Goal: Transaction & Acquisition: Purchase product/service

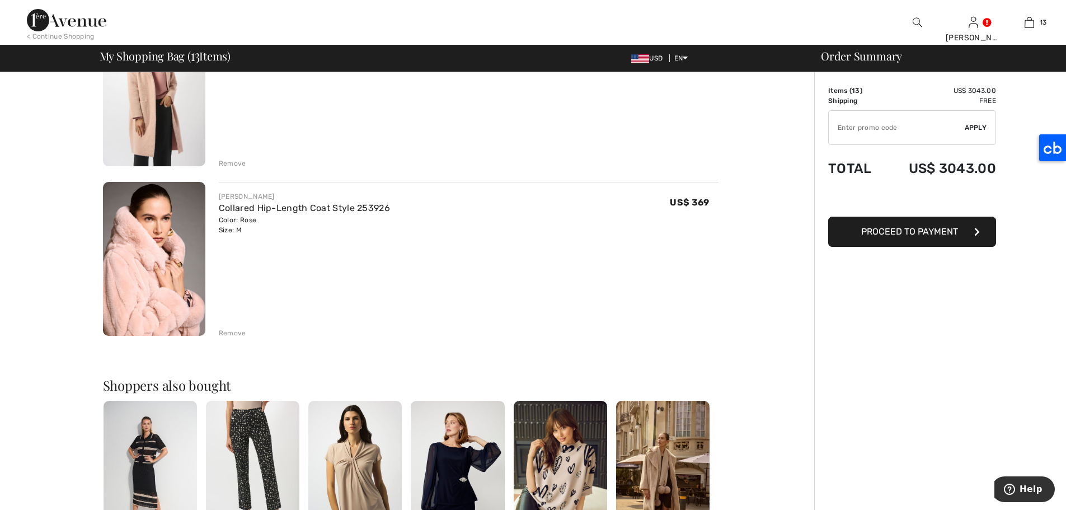
scroll to position [2060, 0]
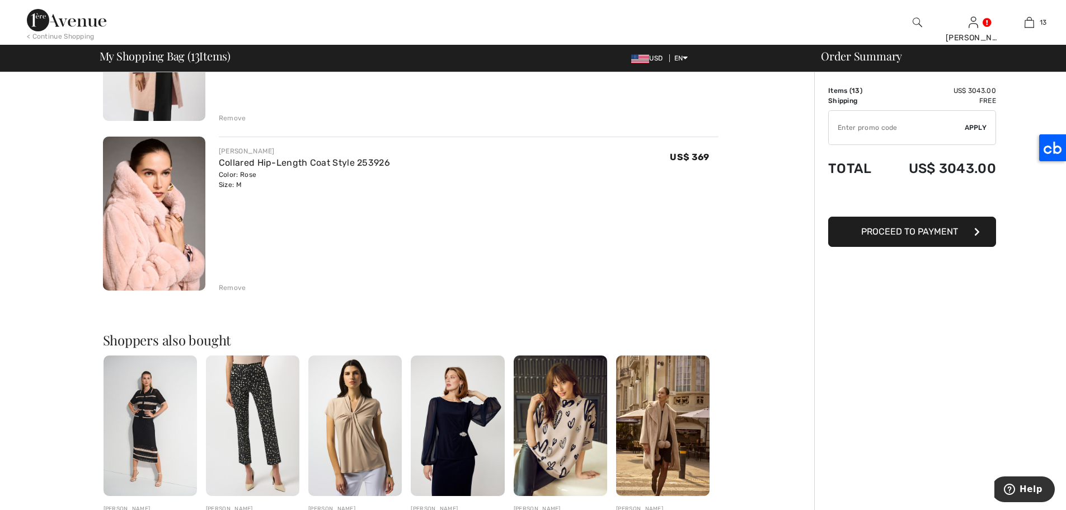
click at [358, 412] on img at bounding box center [354, 425] width 93 height 140
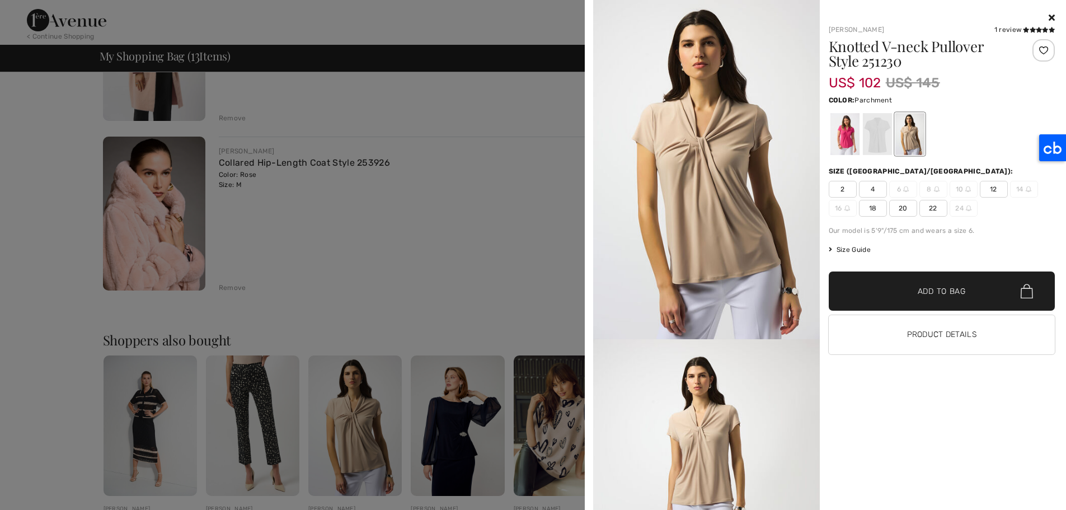
click at [996, 187] on span "12" at bounding box center [994, 189] width 28 height 17
click at [922, 298] on span "✔ Added to Bag Add to Bag" at bounding box center [942, 290] width 227 height 39
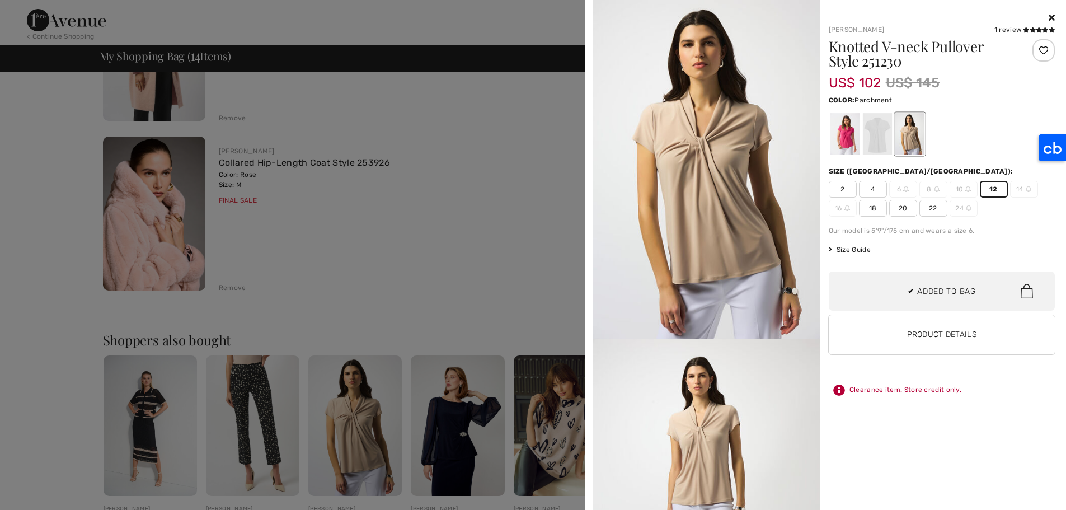
scroll to position [969, 0]
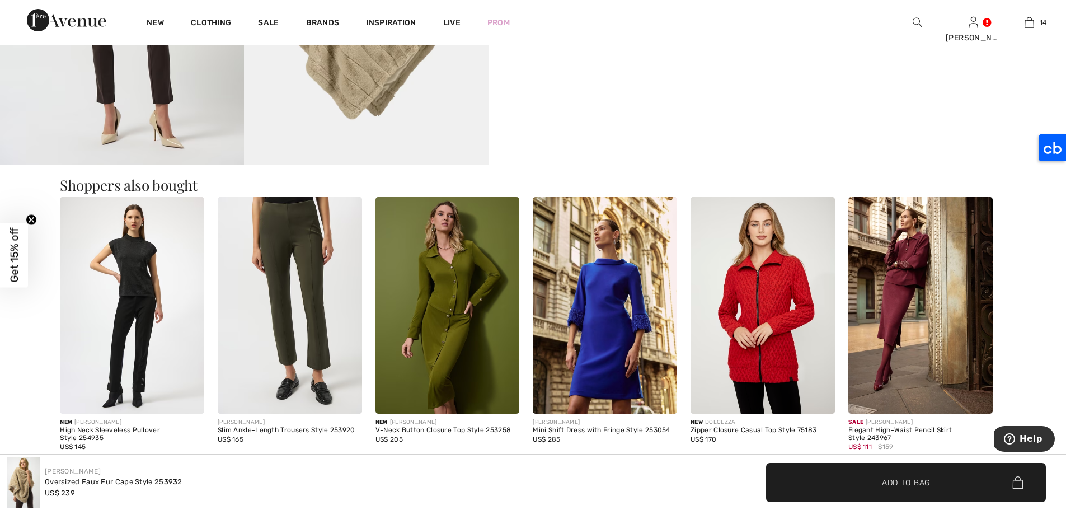
click at [272, 243] on img at bounding box center [290, 305] width 144 height 217
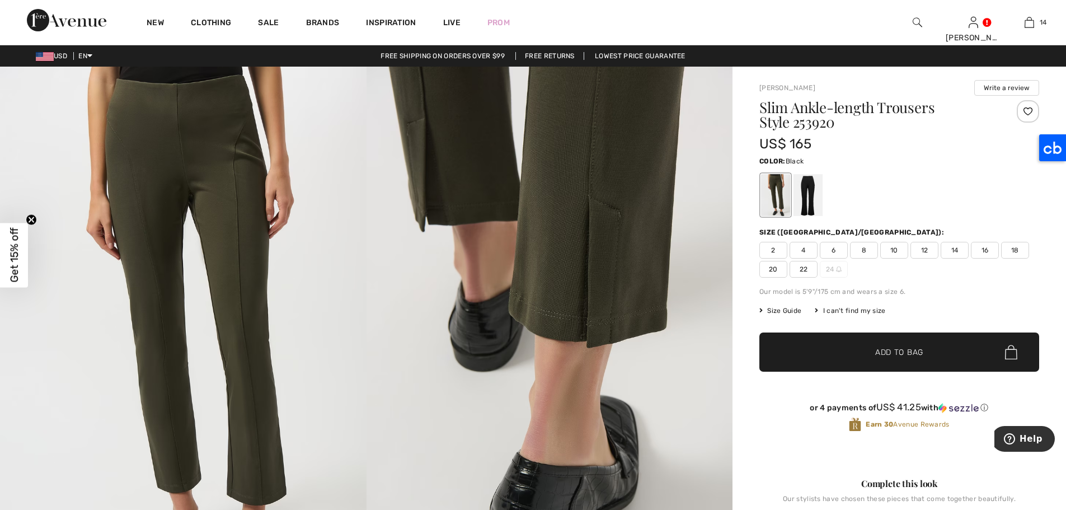
click at [808, 185] on div at bounding box center [808, 195] width 29 height 42
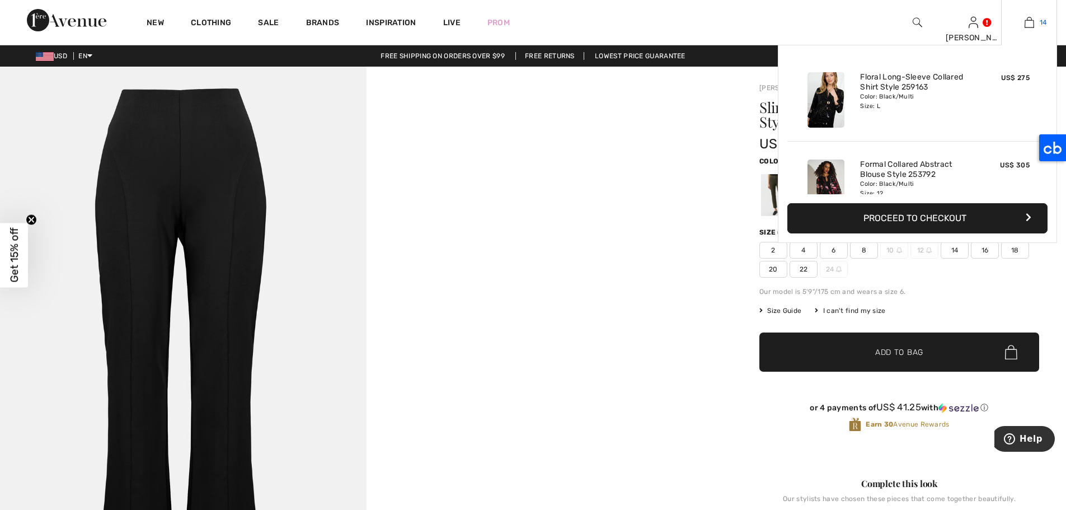
click at [1023, 22] on link "14" at bounding box center [1029, 22] width 55 height 13
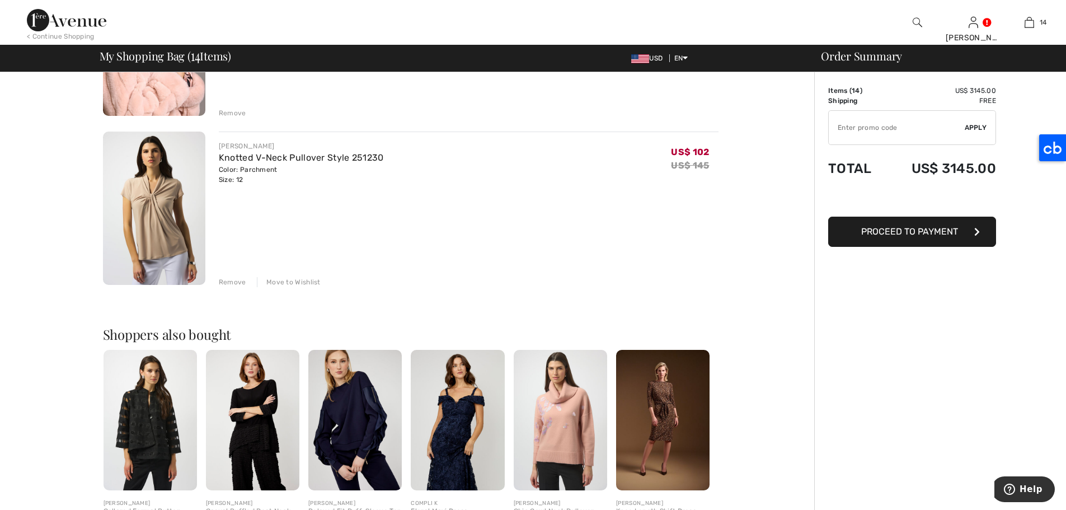
scroll to position [2263, 0]
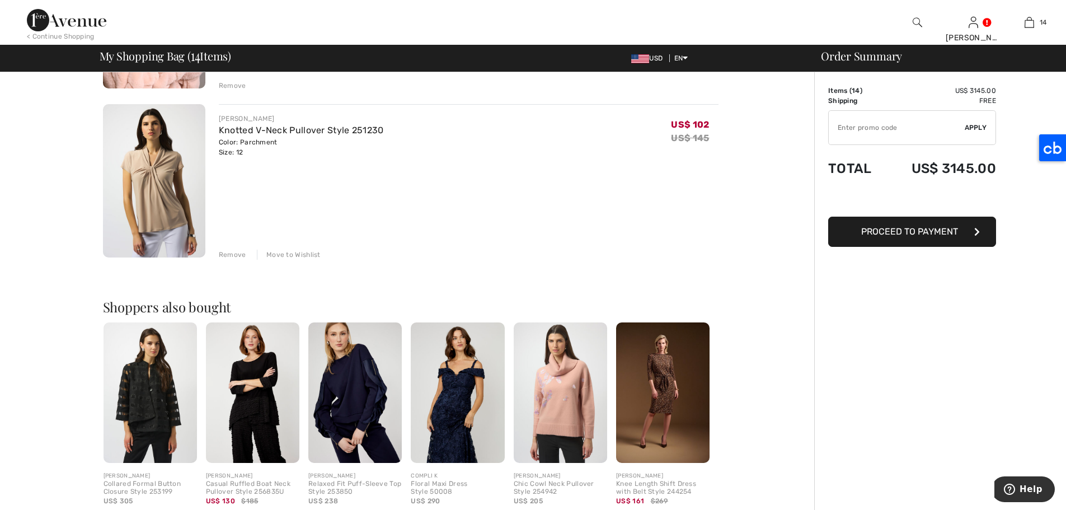
click at [155, 142] on img at bounding box center [154, 181] width 102 height 154
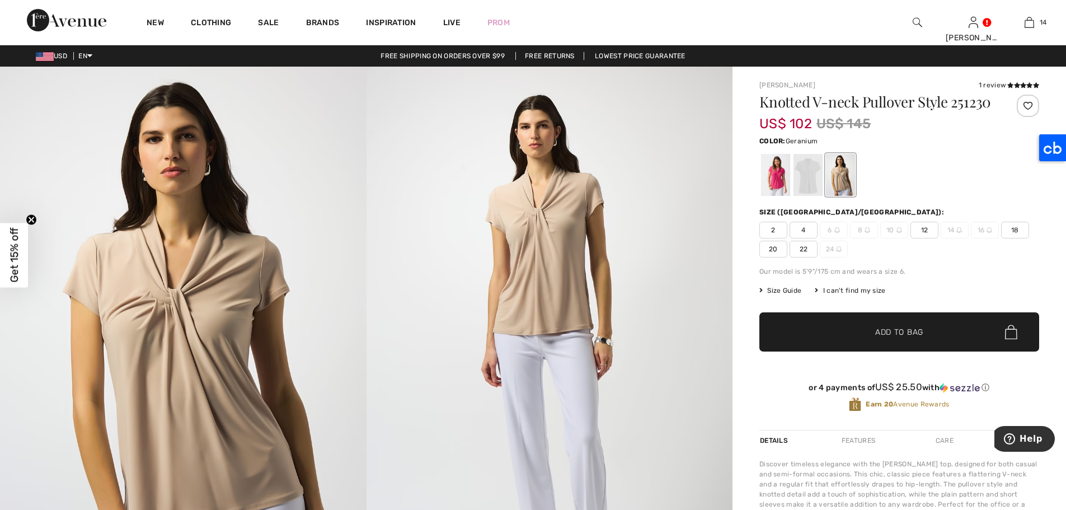
click at [778, 196] on div at bounding box center [775, 175] width 29 height 42
